Goal: Communication & Community: Answer question/provide support

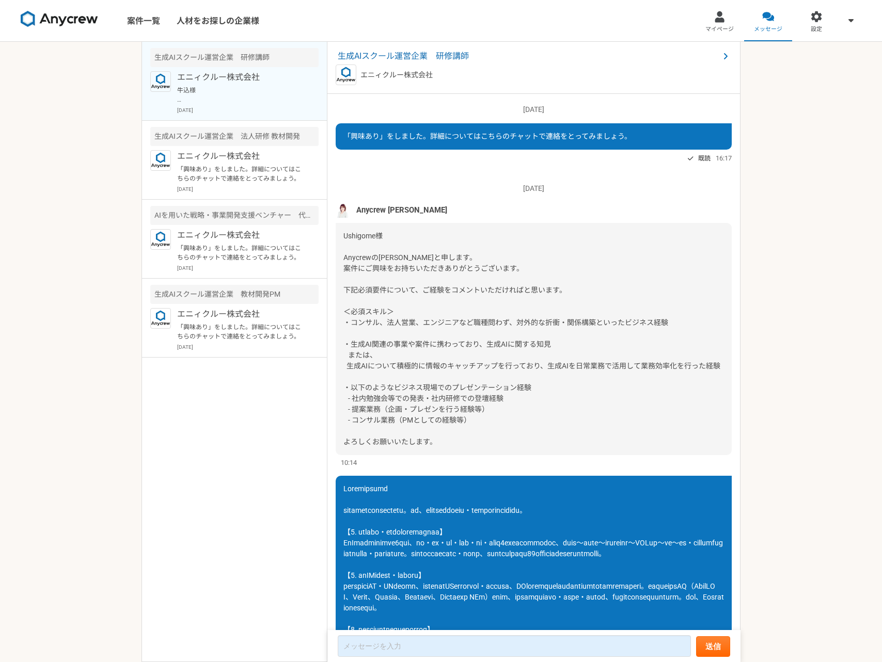
scroll to position [1183, 0]
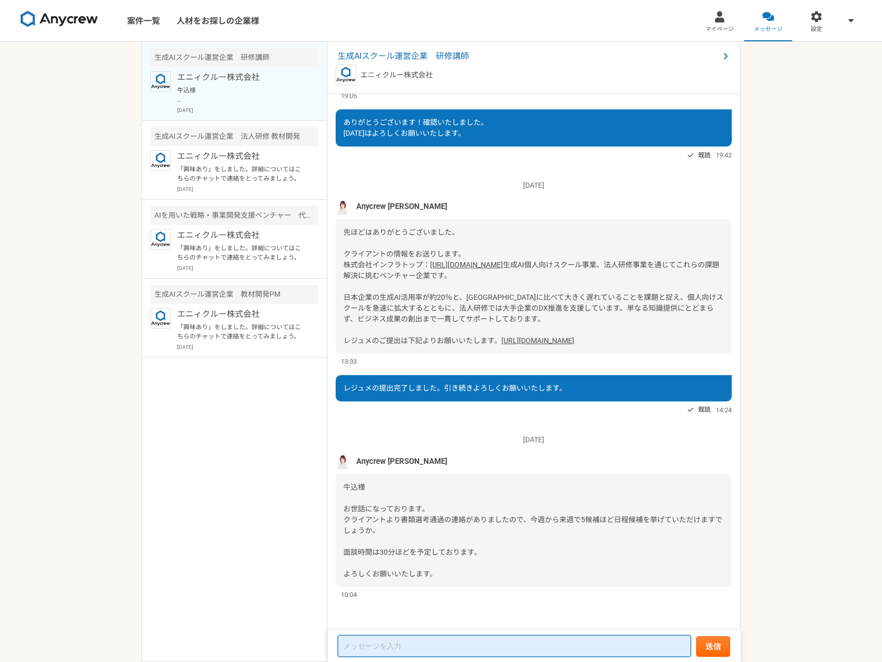
click at [404, 654] on textarea at bounding box center [514, 647] width 353 height 22
click at [422, 576] on span "牛込様 お世話になっております。 クライアントより書類選考通過の連絡がありましたので、今週から来週で5候補ほど日程候補を挙げていただけますでしょうか。 面談時…" at bounding box center [532, 530] width 379 height 95
click at [460, 652] on textarea at bounding box center [514, 647] width 353 height 22
type textarea "お"
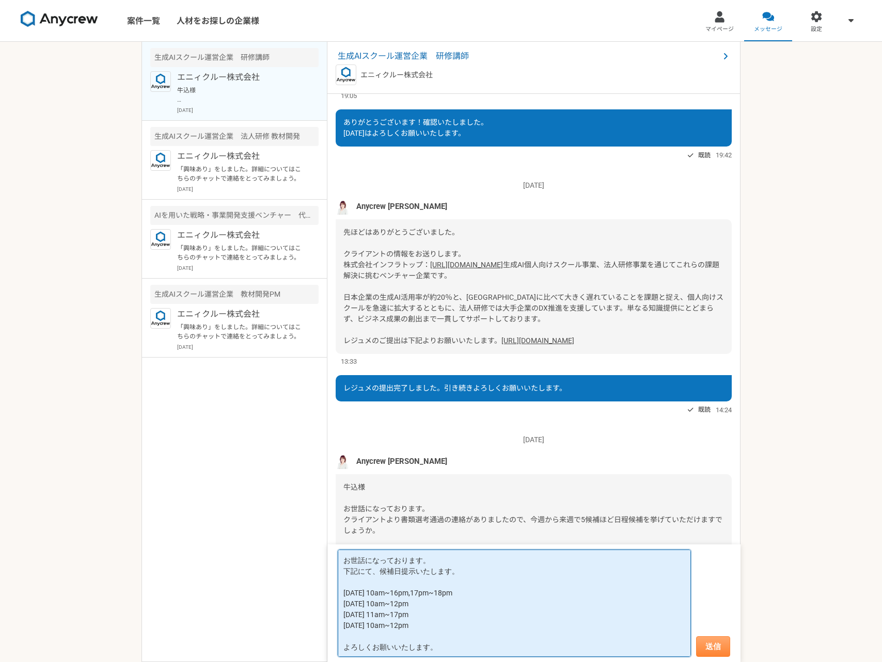
type textarea "お世話になっております。 下記にて、候補日提示いたします。 [DATE] 10am~16pm,17pm~18pm [DATE] 10am~12pm [DATE…"
click at [715, 645] on button "送信" at bounding box center [713, 647] width 34 height 21
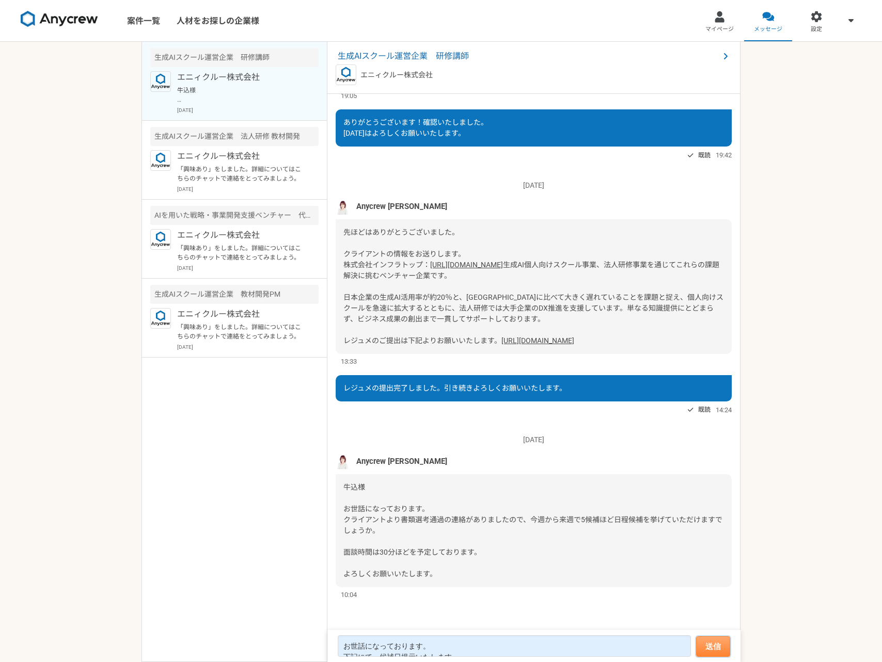
scroll to position [1238, 0]
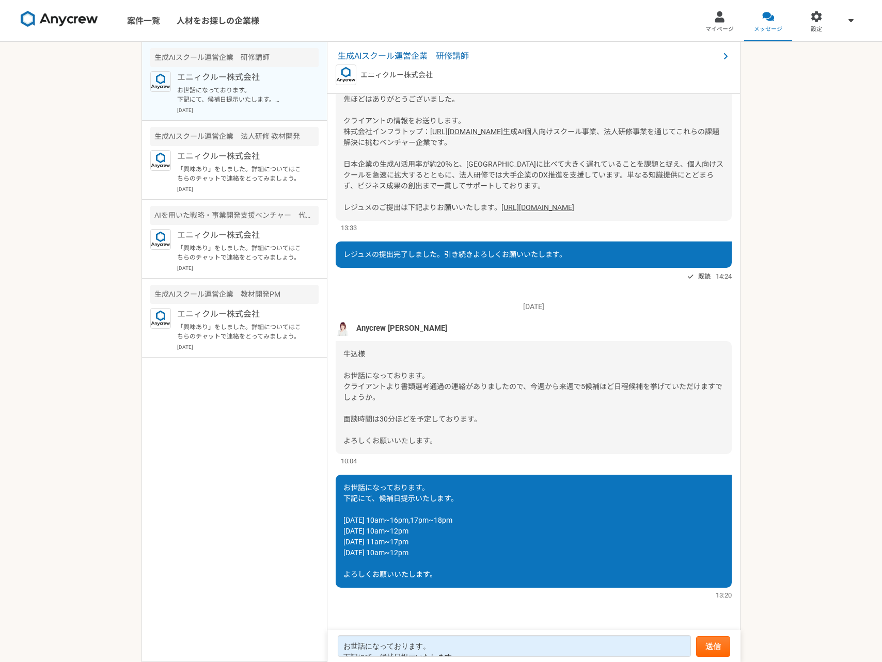
click at [69, 16] on img at bounding box center [59, 19] width 77 height 17
